Goal: Information Seeking & Learning: Learn about a topic

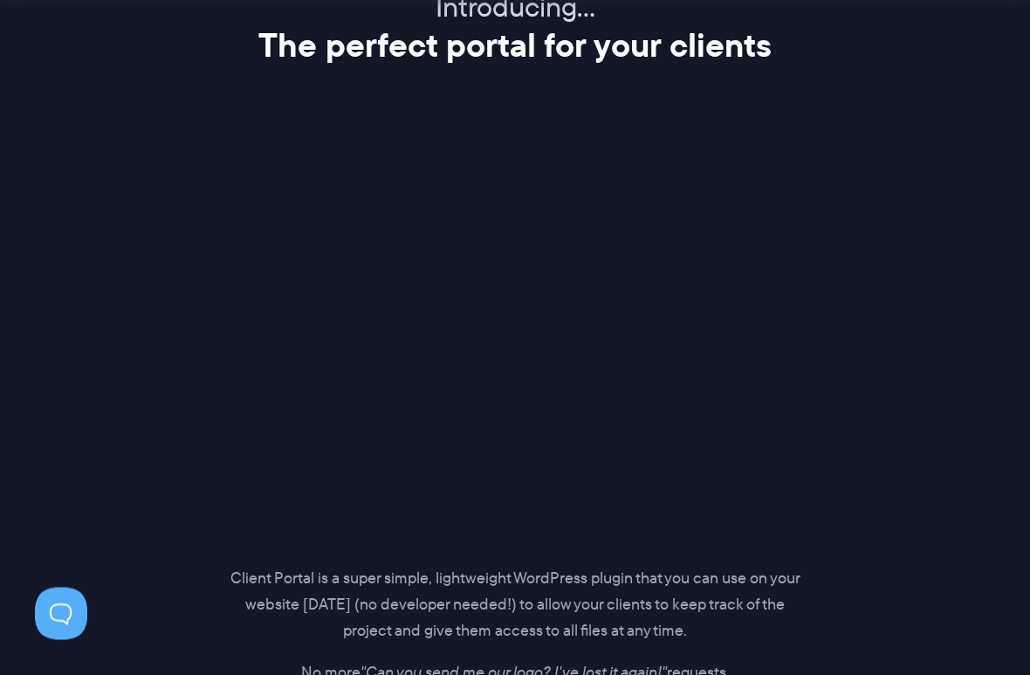
scroll to position [2179, 0]
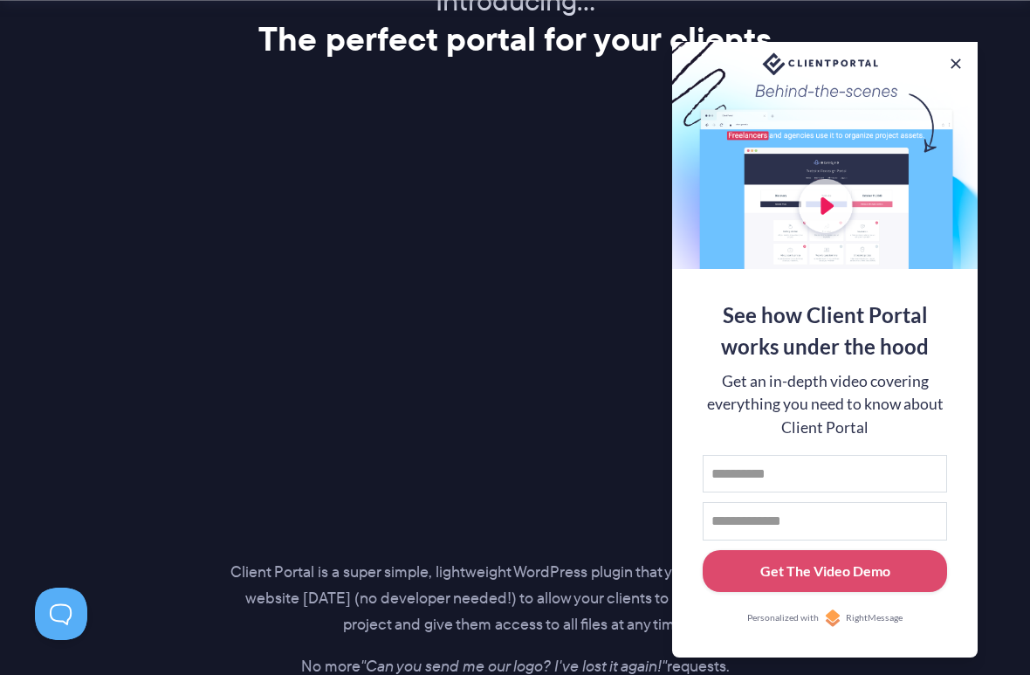
click at [956, 69] on div at bounding box center [824, 155] width 305 height 227
click at [959, 58] on button at bounding box center [955, 63] width 17 height 17
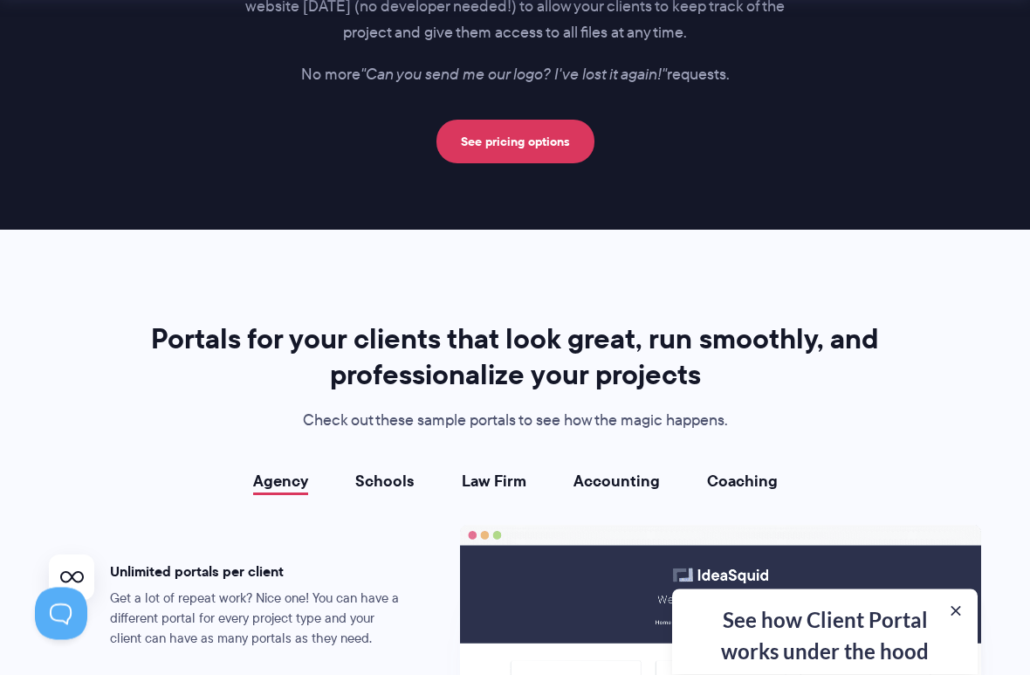
scroll to position [2771, 0]
click at [540, 131] on link "See pricing options" at bounding box center [515, 142] width 158 height 44
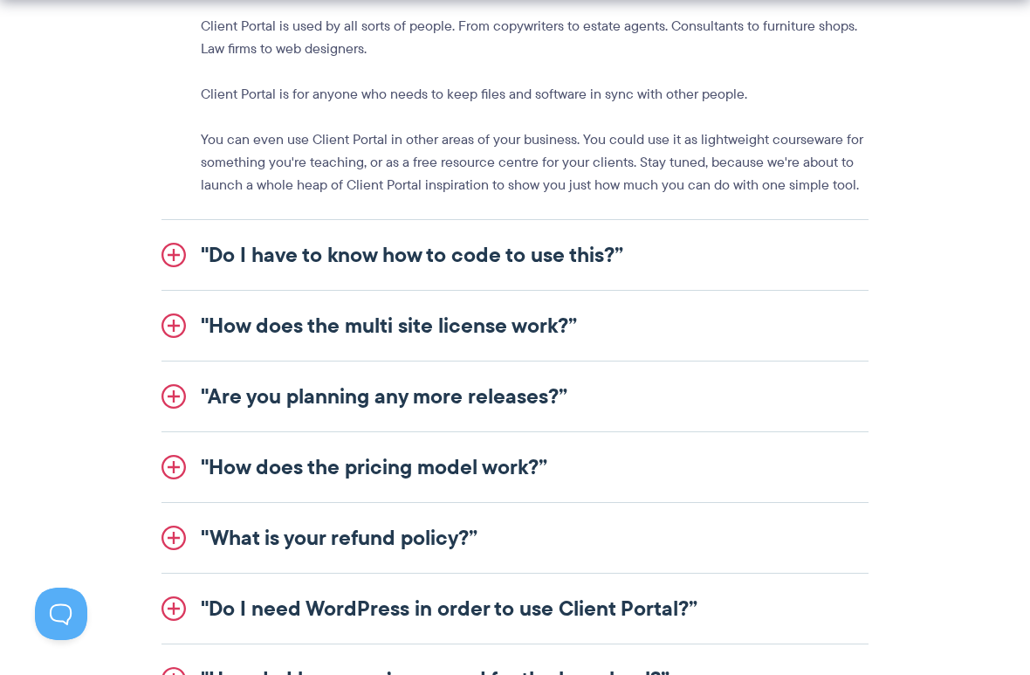
scroll to position [2153, 0]
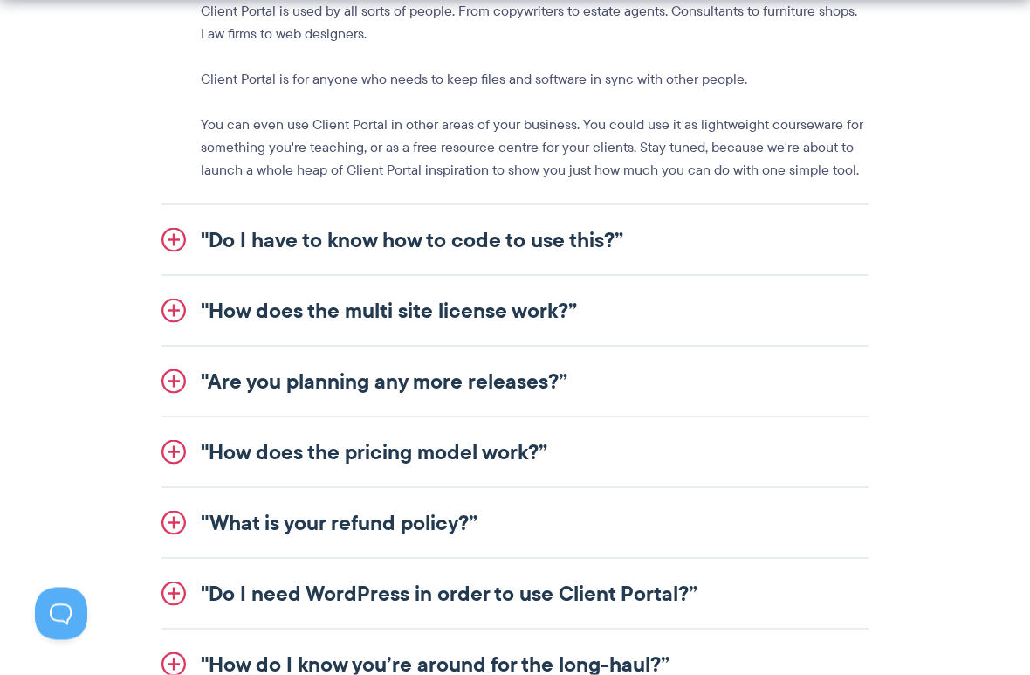
click at [291, 305] on link ""How does the multi site license work?”" at bounding box center [514, 311] width 707 height 70
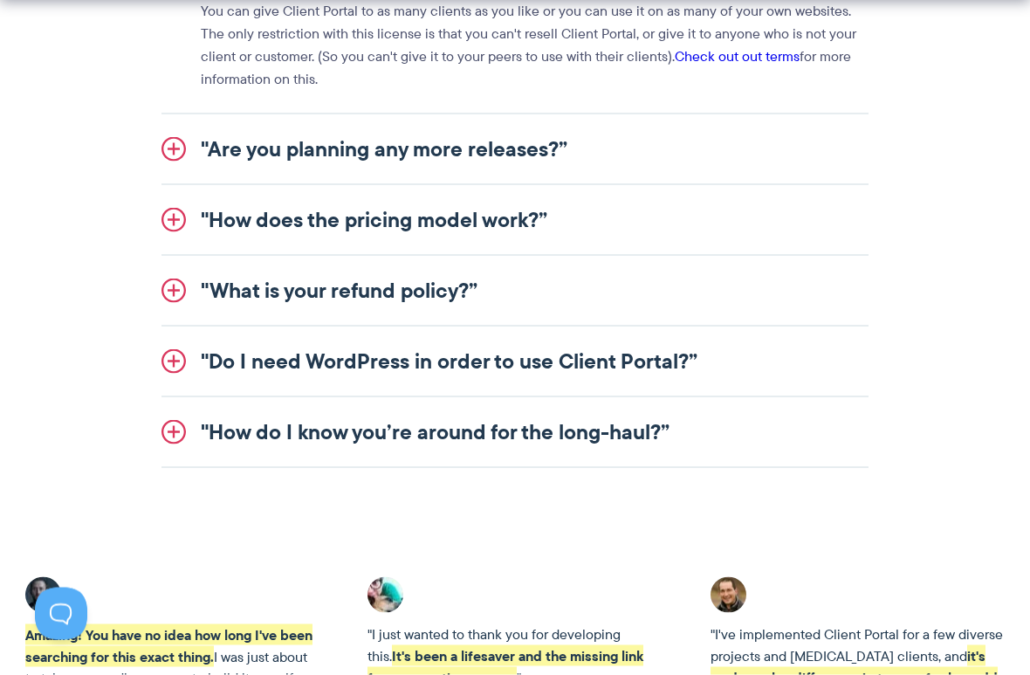
scroll to position [2363, 0]
click at [287, 209] on link ""How does the pricing model work?”" at bounding box center [514, 219] width 707 height 70
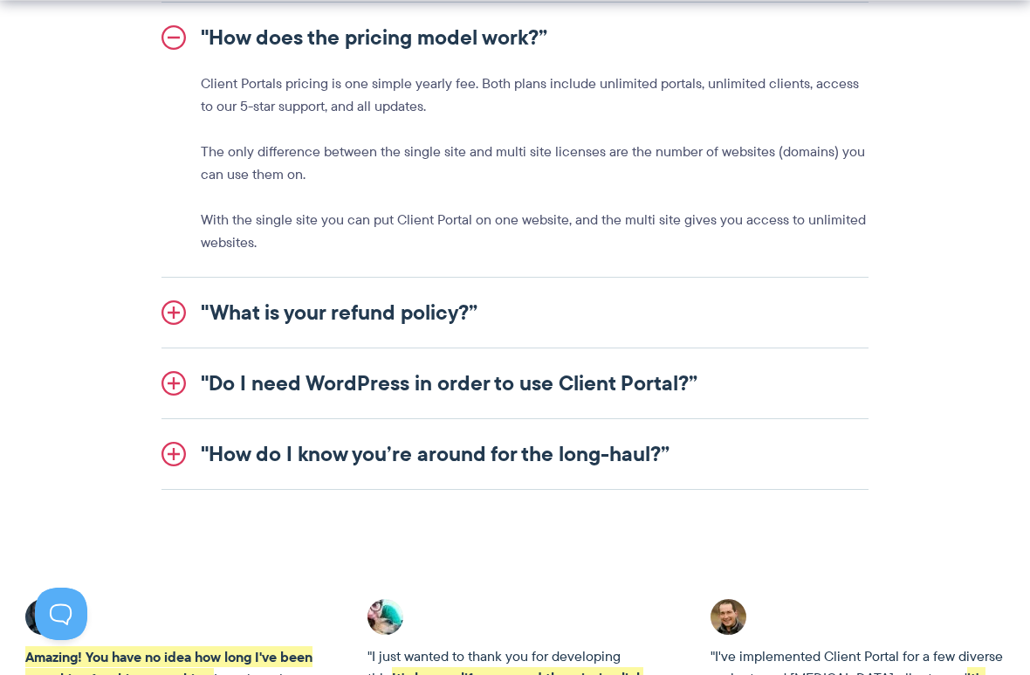
click at [296, 323] on link ""What is your refund policy?”" at bounding box center [514, 313] width 707 height 70
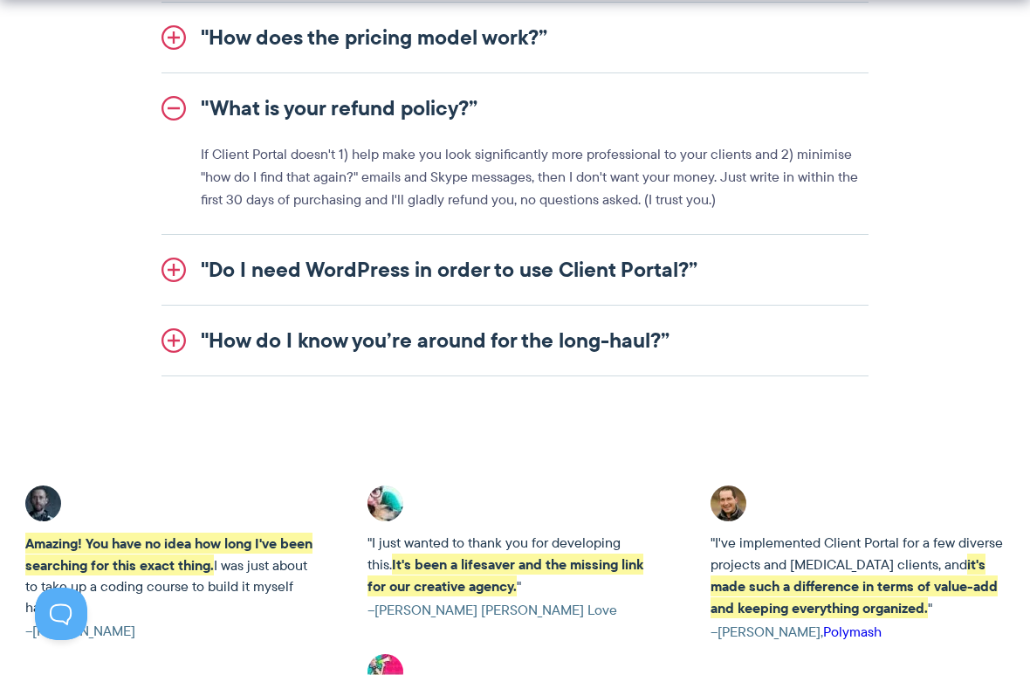
click at [655, 271] on link ""Do I need WordPress in order to use Client Portal?”" at bounding box center [514, 270] width 707 height 70
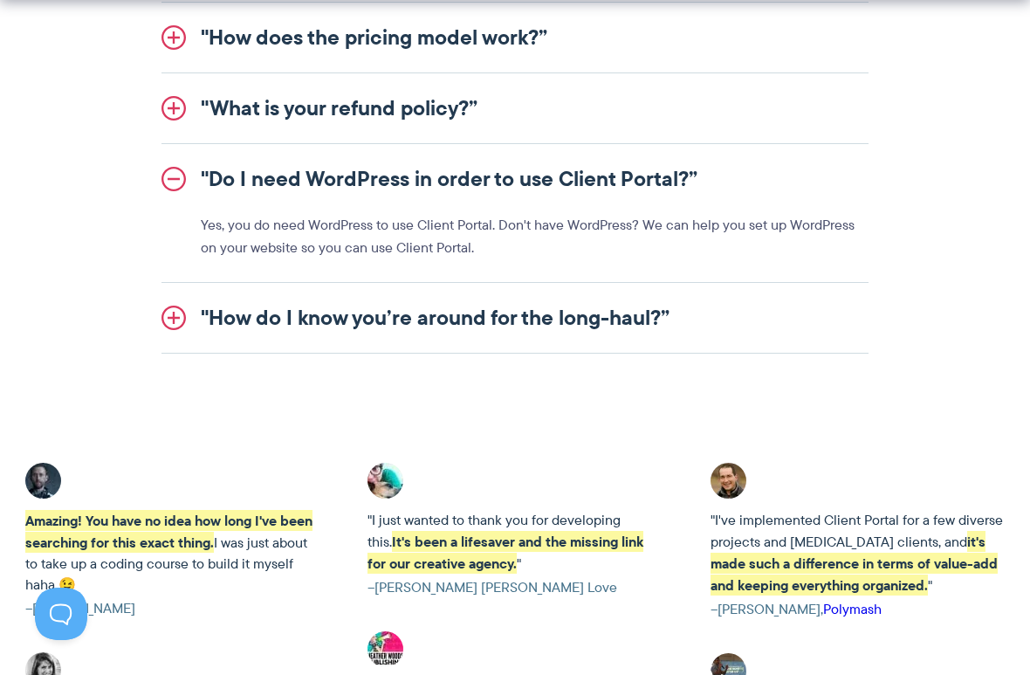
click at [636, 314] on link ""How do I know you’re around for the long-haul?”" at bounding box center [514, 318] width 707 height 70
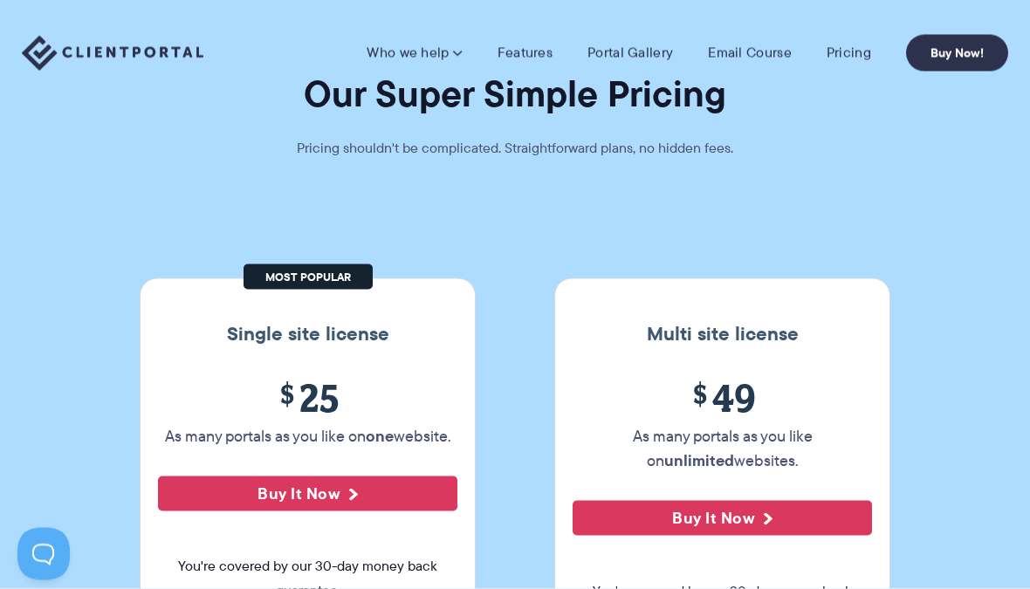
scroll to position [0, 0]
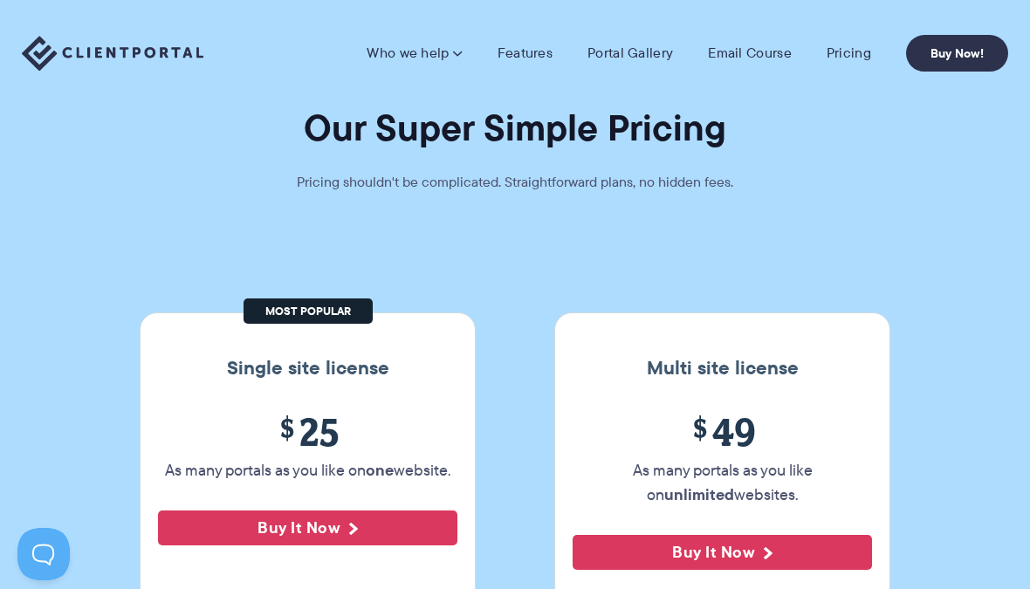
click at [844, 59] on link "Pricing" at bounding box center [848, 53] width 45 height 17
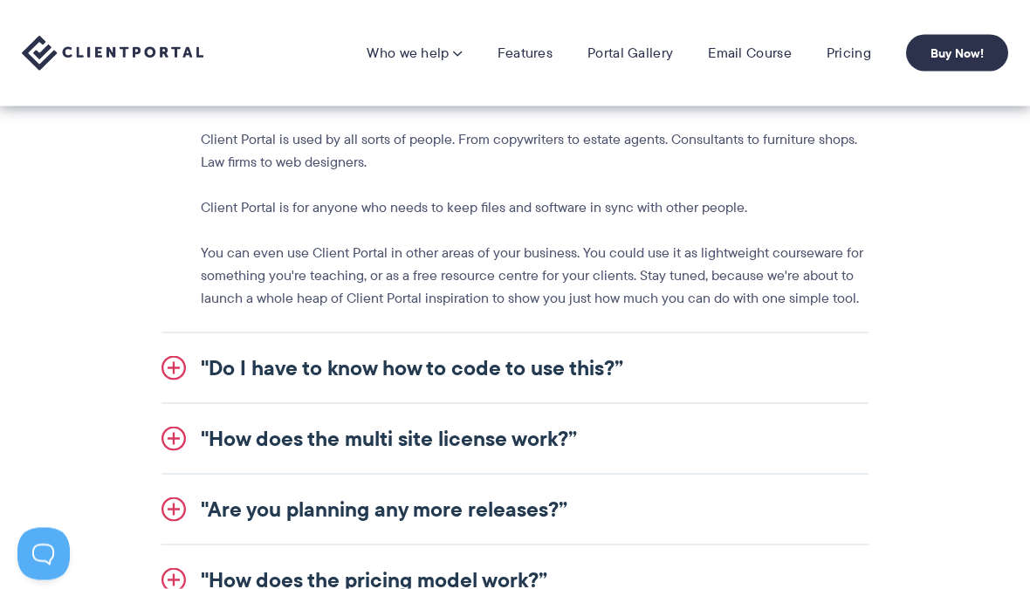
scroll to position [2017, 0]
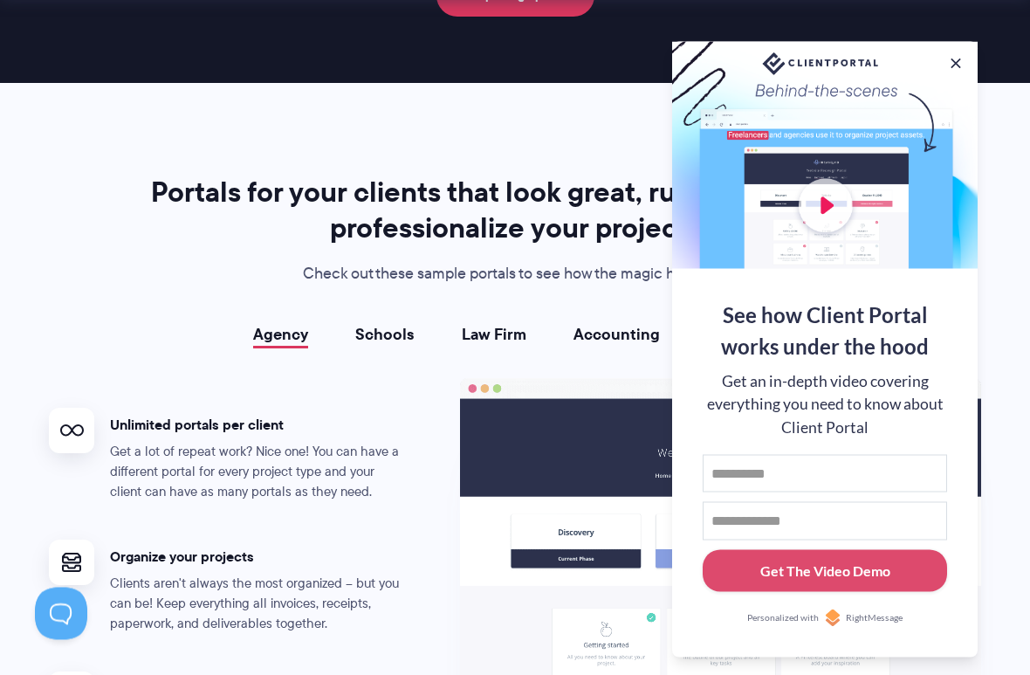
scroll to position [2917, 0]
click at [954, 65] on button at bounding box center [955, 63] width 17 height 17
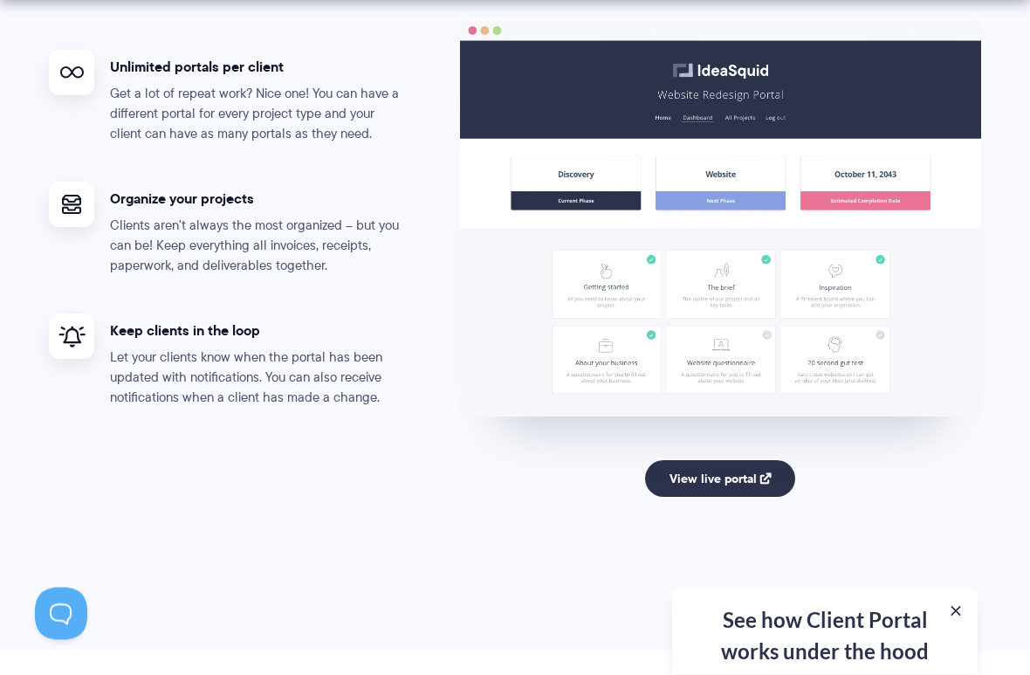
scroll to position [3275, 0]
click at [737, 467] on link "View live portal" at bounding box center [720, 478] width 151 height 37
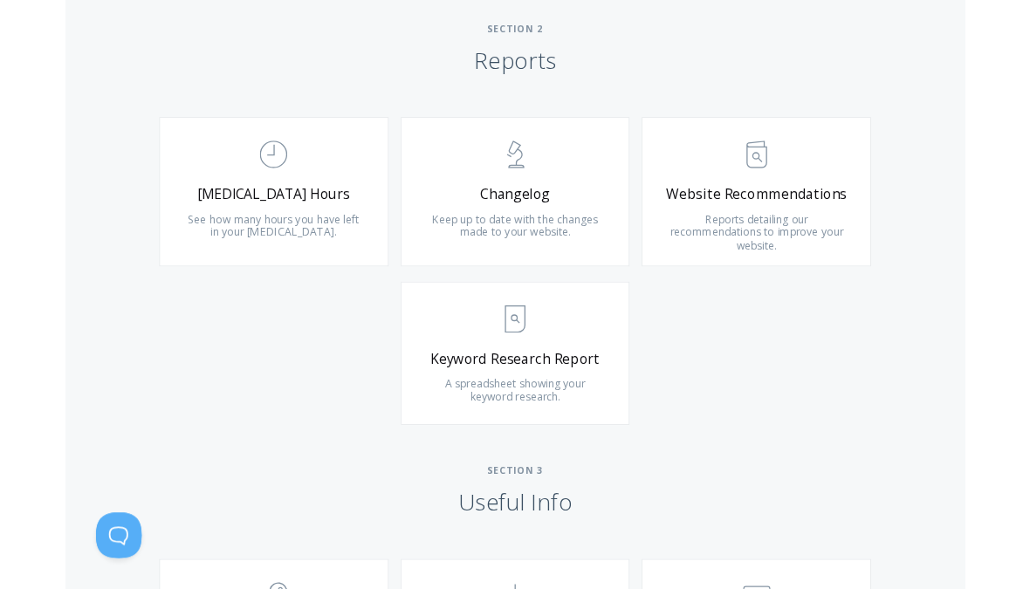
scroll to position [1139, 0]
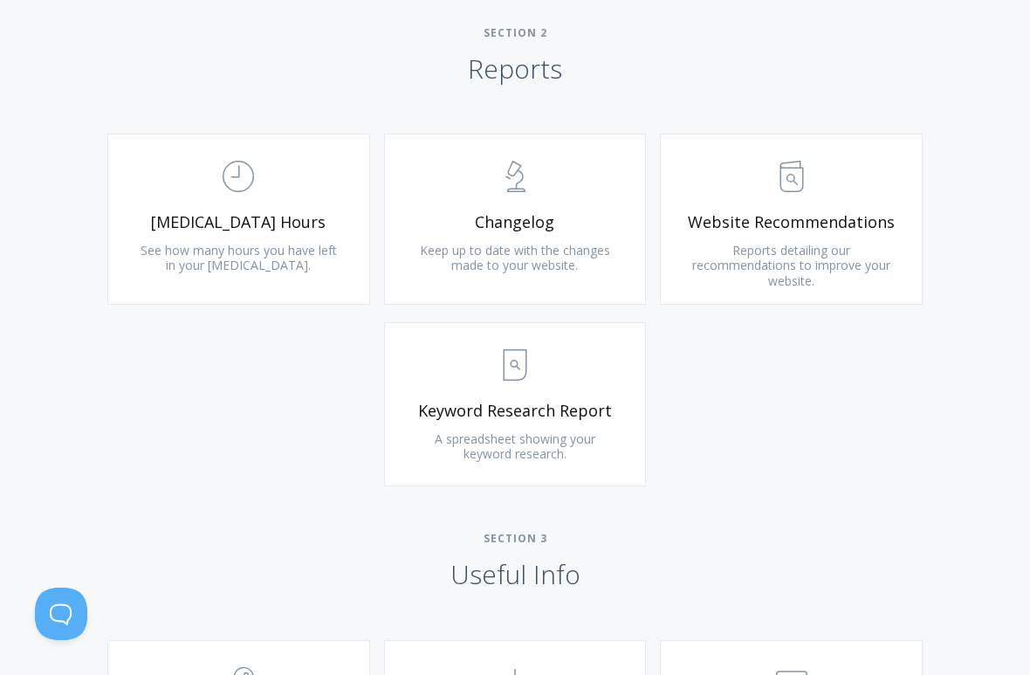
click at [230, 212] on span "[MEDICAL_DATA] Hours" at bounding box center [238, 222] width 209 height 20
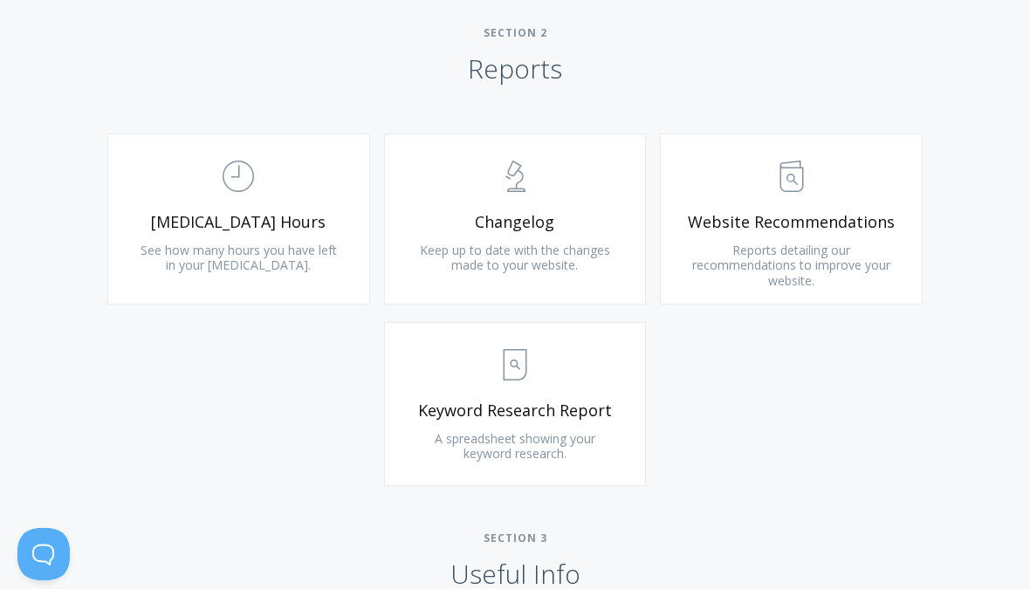
click at [535, 212] on span "Changelog" at bounding box center [515, 222] width 209 height 20
click at [818, 218] on span "Website Recommendations" at bounding box center [791, 222] width 209 height 20
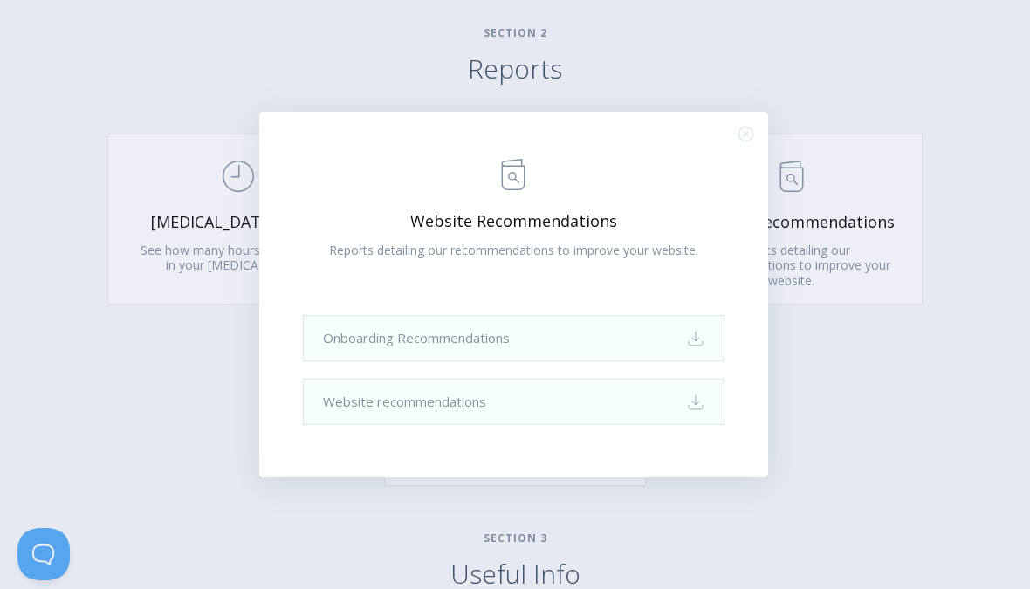
click at [704, 339] on icon "Download" at bounding box center [695, 338] width 17 height 17
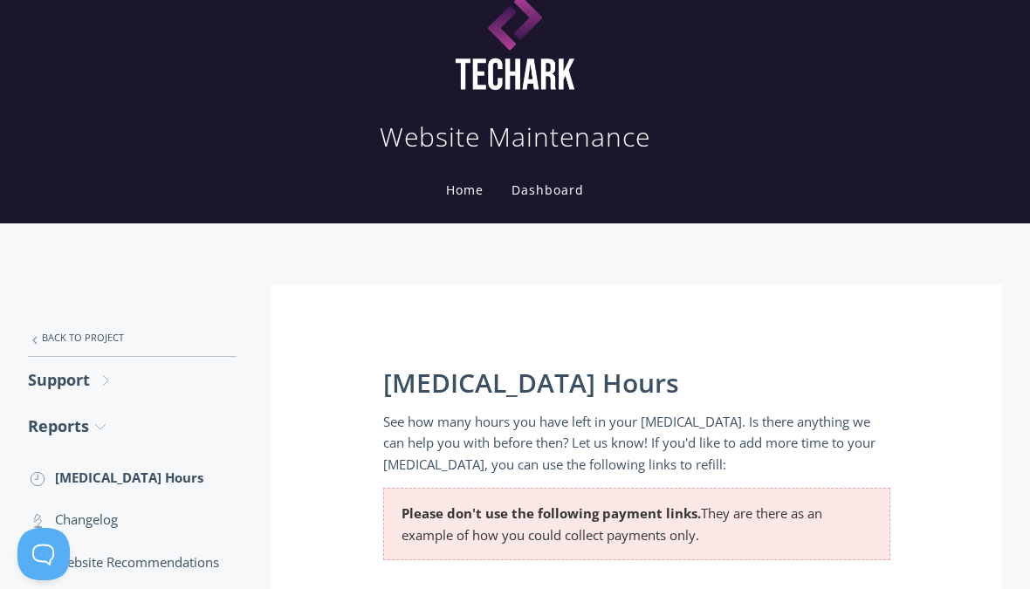
scroll to position [35, 0]
